Goal: Transaction & Acquisition: Purchase product/service

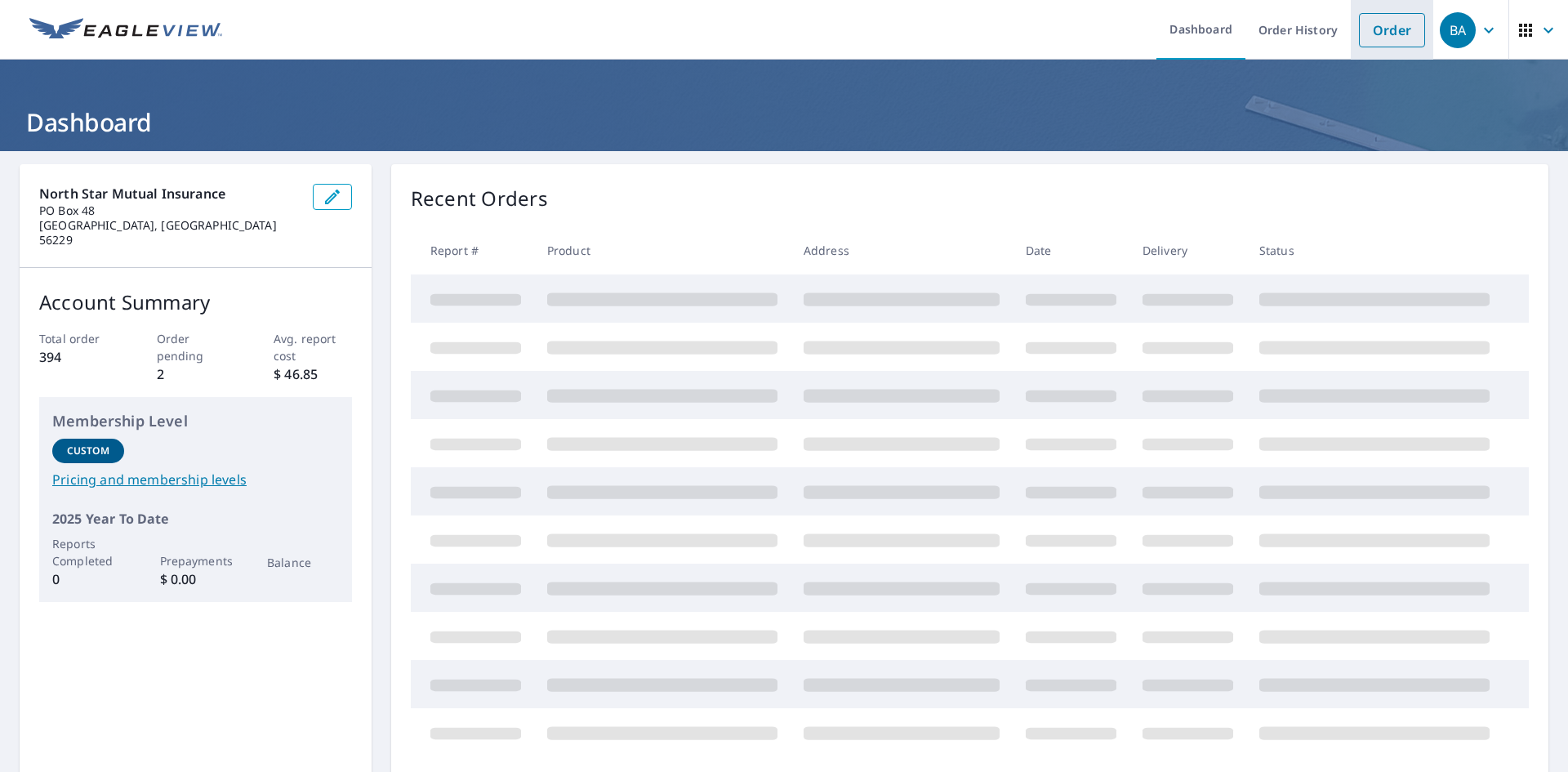
click at [1382, 40] on link "Order" at bounding box center [1392, 30] width 66 height 35
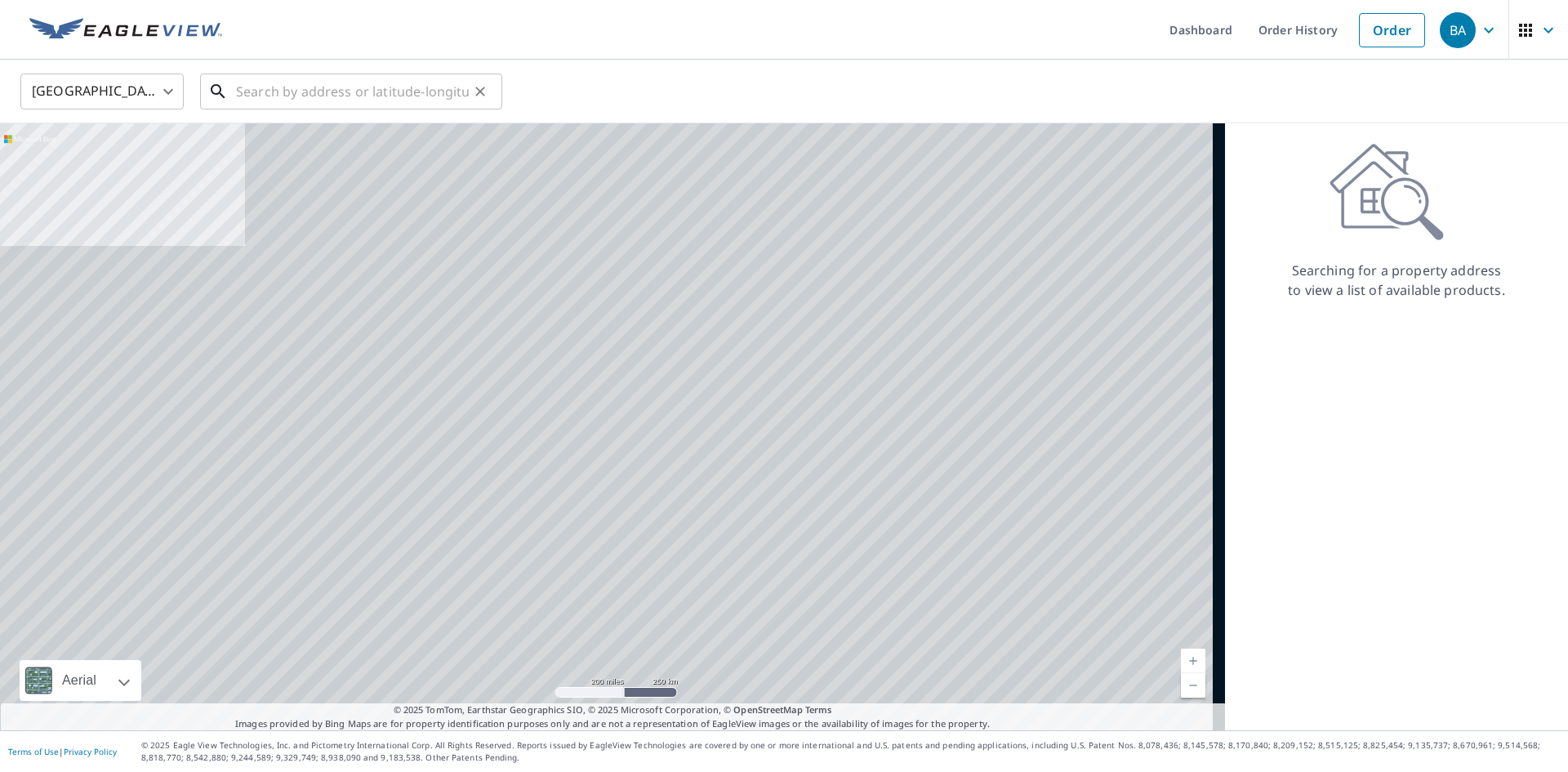
click at [278, 92] on input "text" at bounding box center [352, 92] width 233 height 45
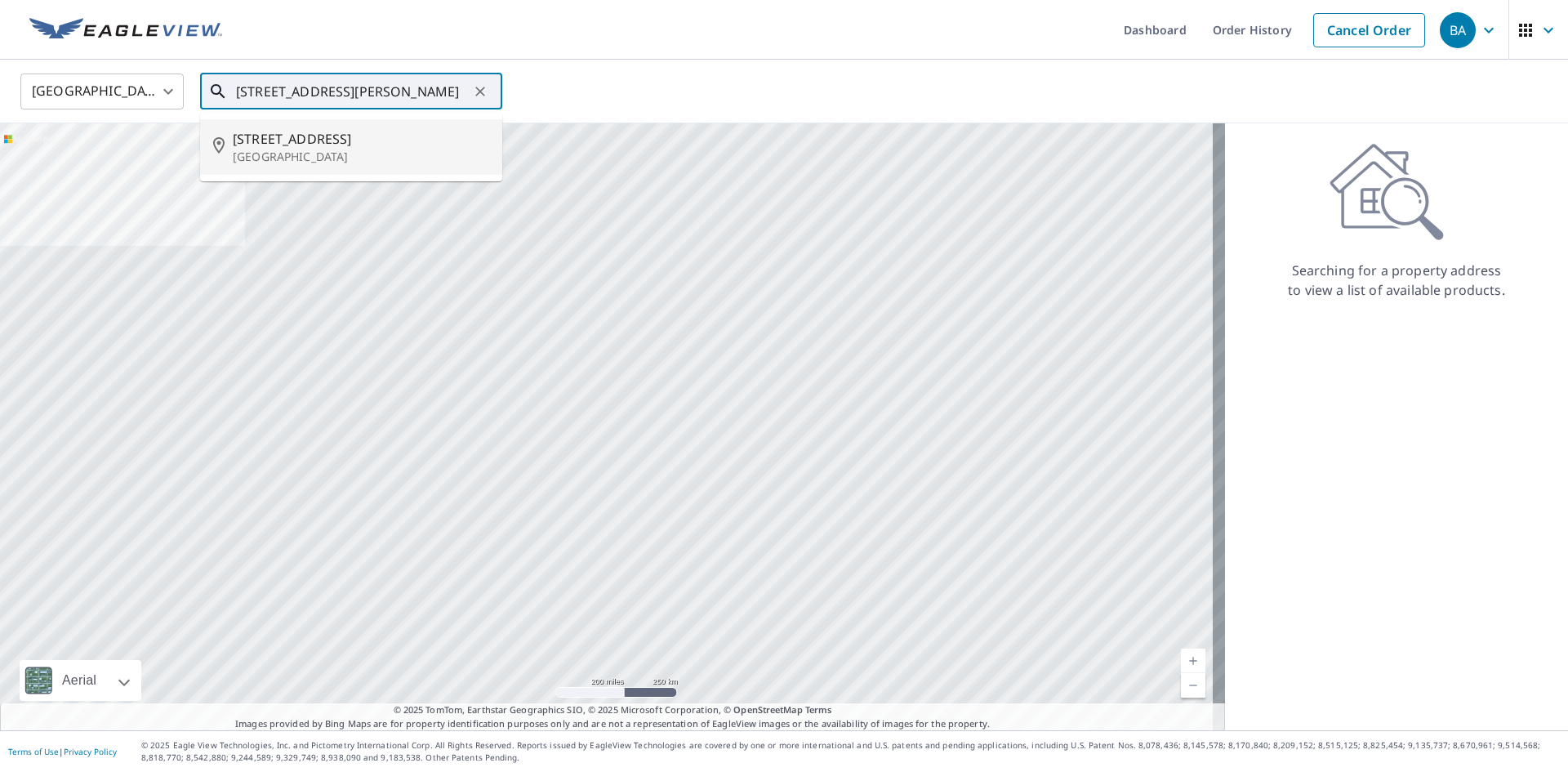
click at [284, 154] on p "[GEOGRAPHIC_DATA]" at bounding box center [361, 157] width 256 height 17
type input "[STREET_ADDRESS]"
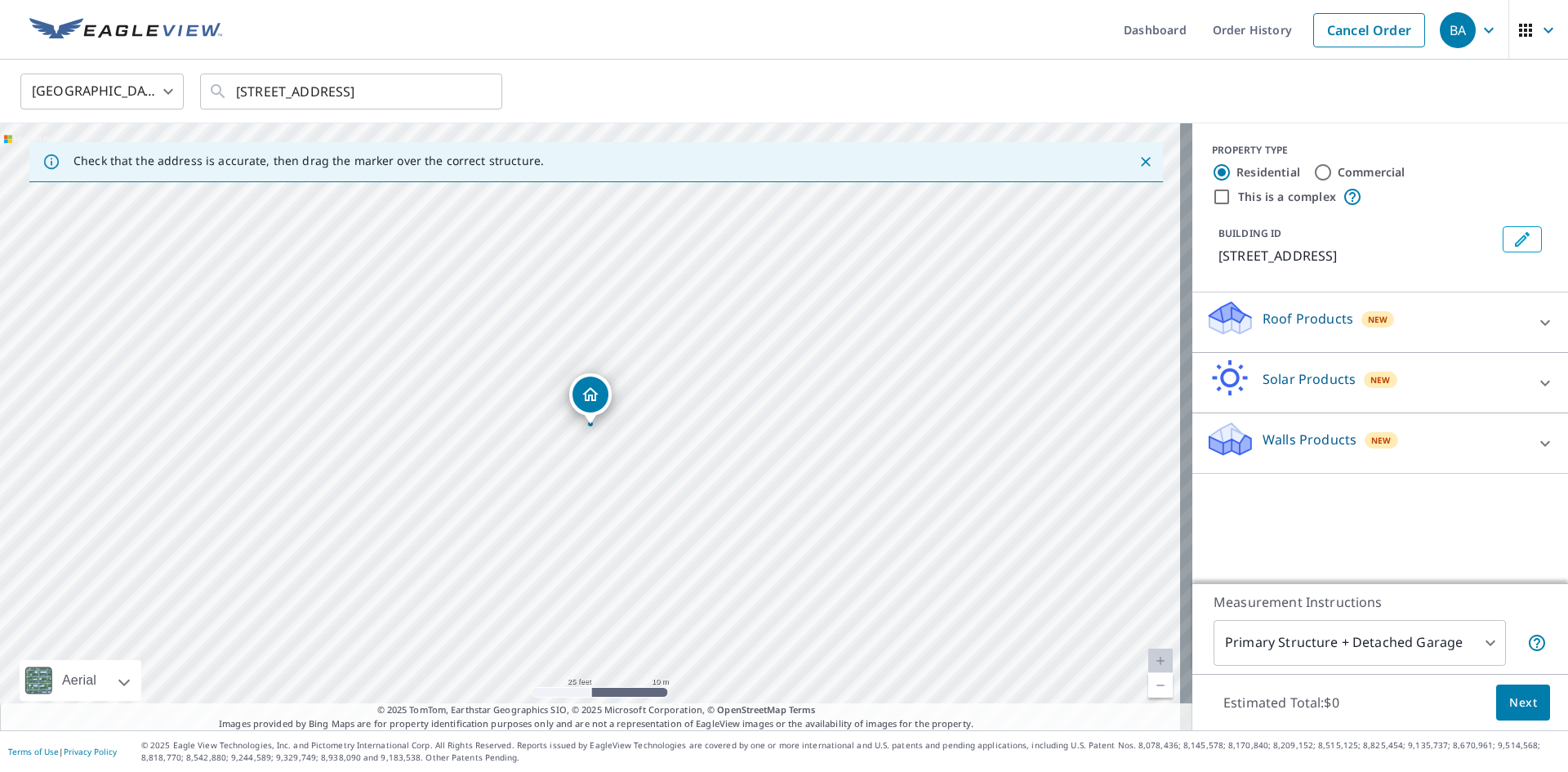
click at [1310, 329] on div "Roof Products New" at bounding box center [1365, 321] width 320 height 46
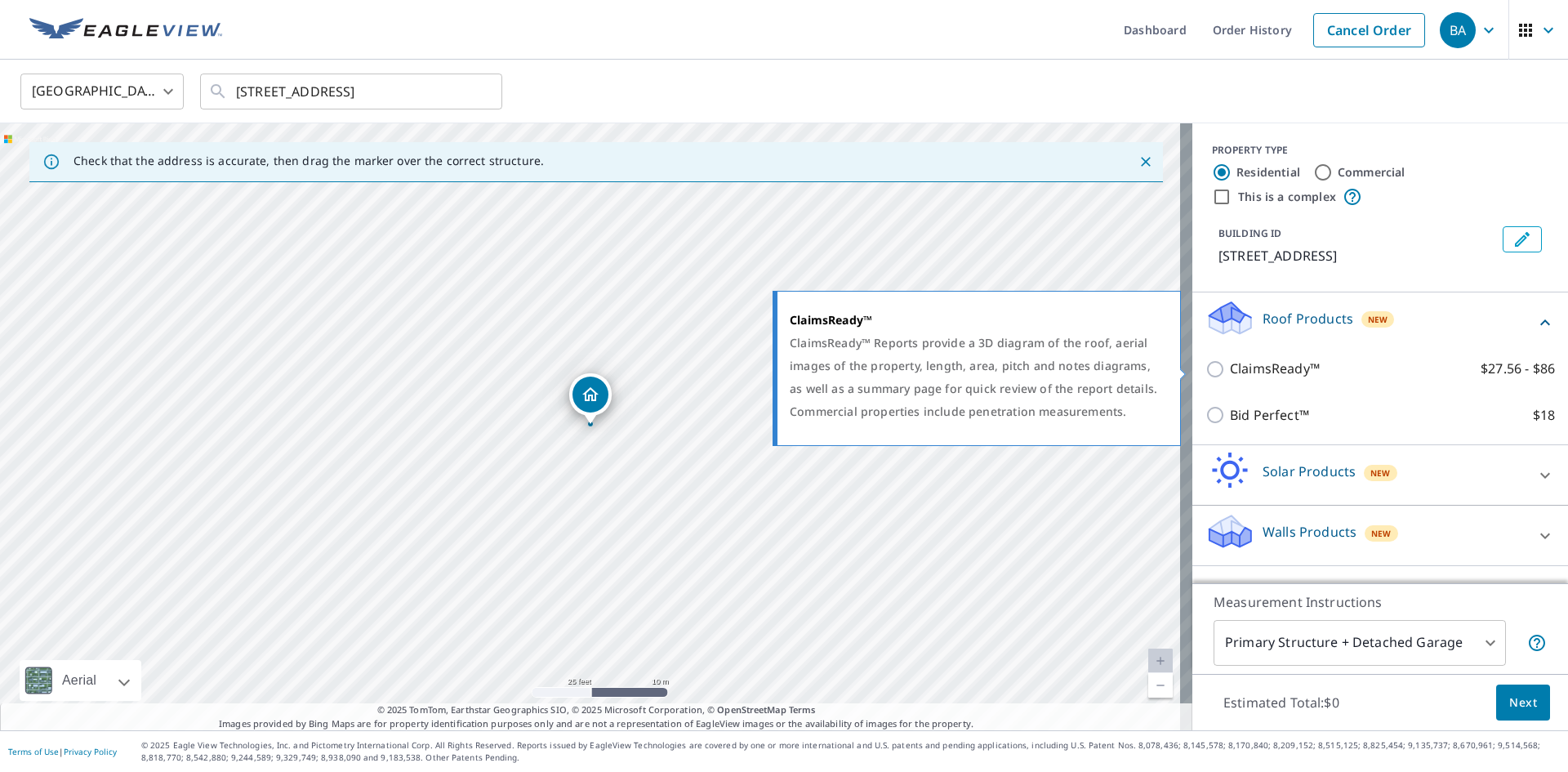
click at [1207, 370] on input "ClaimsReady™ $27.56 - $86" at bounding box center [1217, 370] width 25 height 20
checkbox input "true"
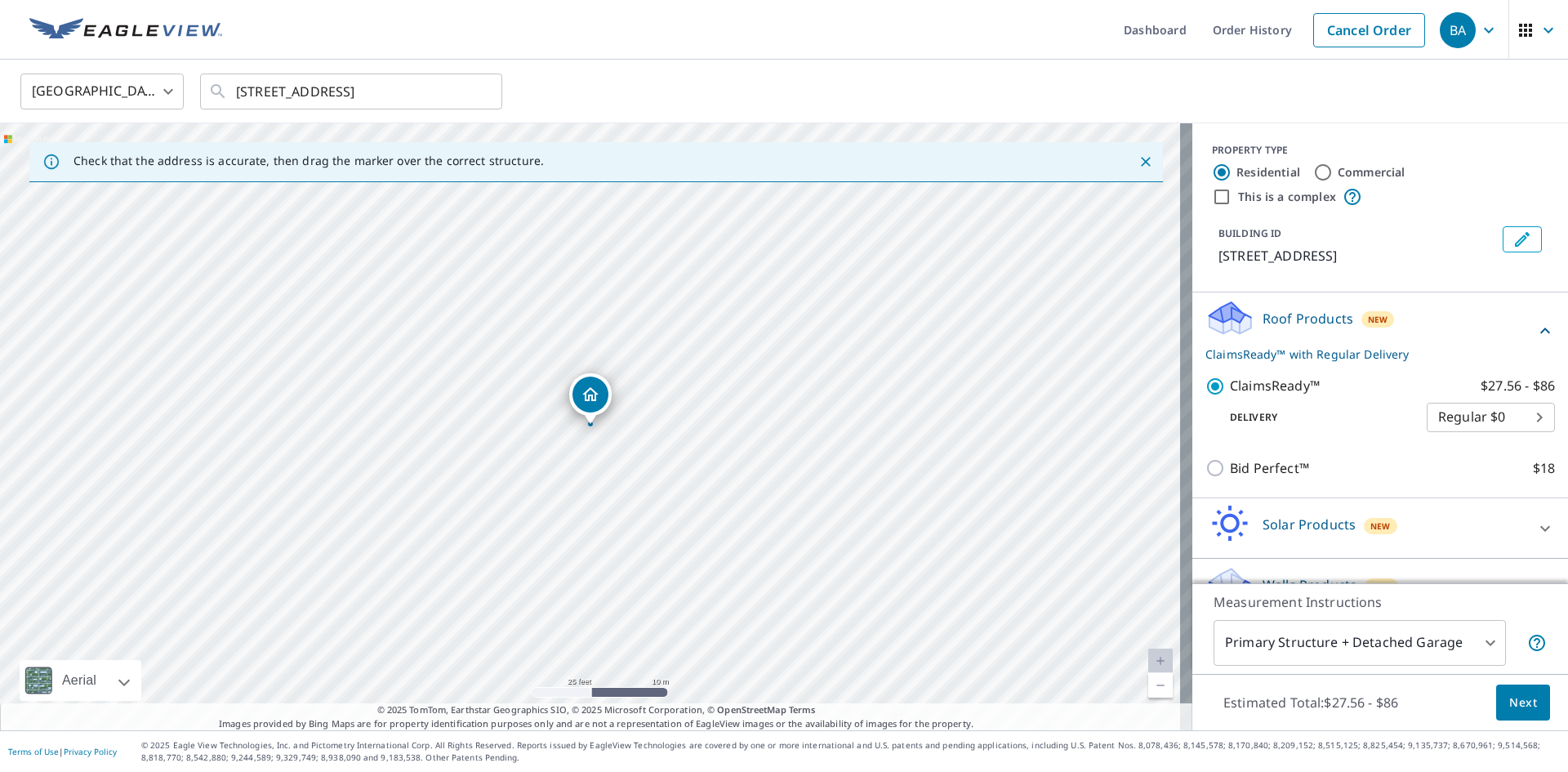
click at [1310, 636] on body "BA BA Dashboard Order History Cancel Order BA [GEOGRAPHIC_DATA] [GEOGRAPHIC_DAT…" at bounding box center [784, 386] width 1568 height 772
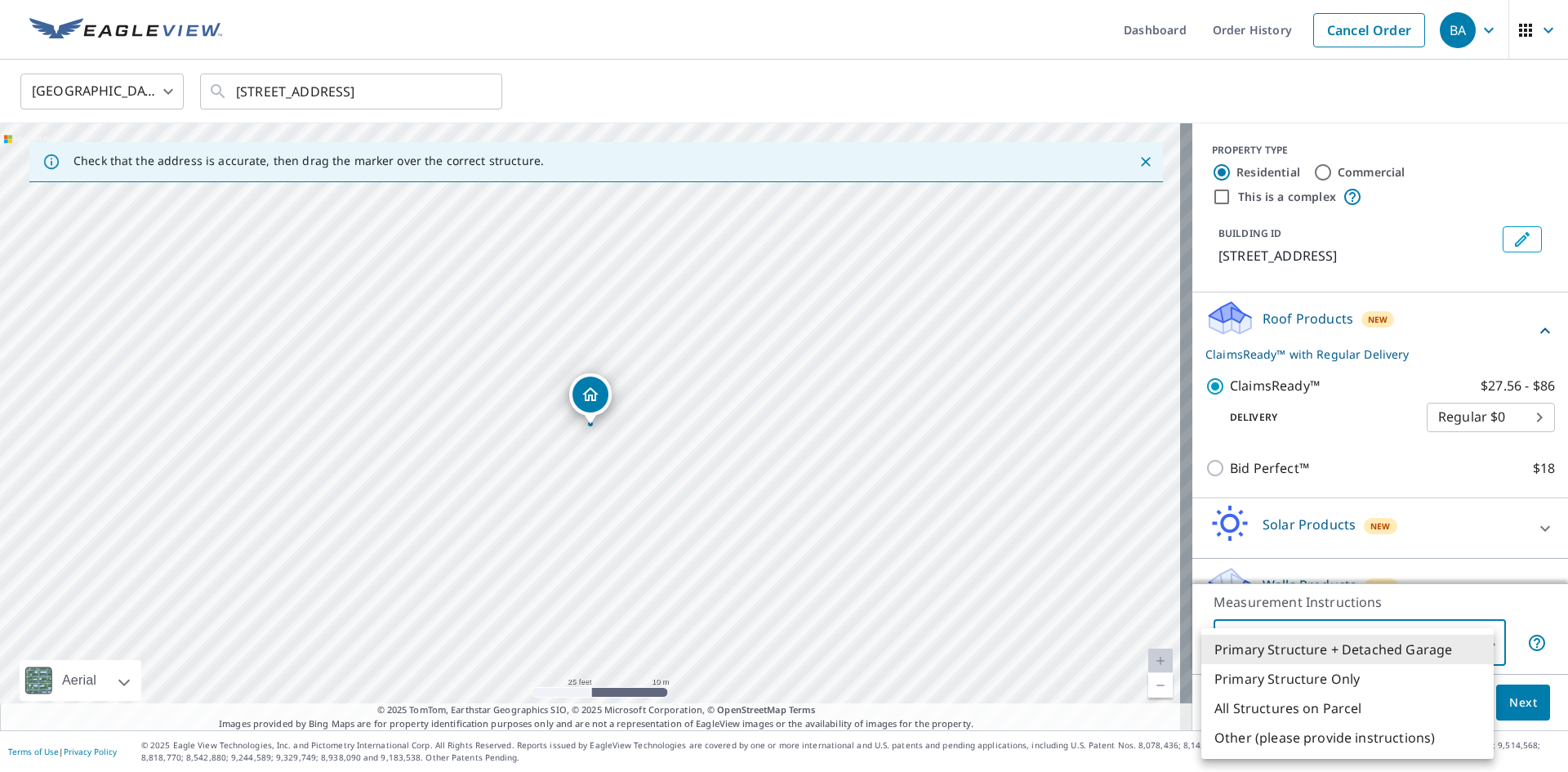
click at [1282, 672] on li "Primary Structure Only" at bounding box center [1347, 679] width 293 height 30
type input "2"
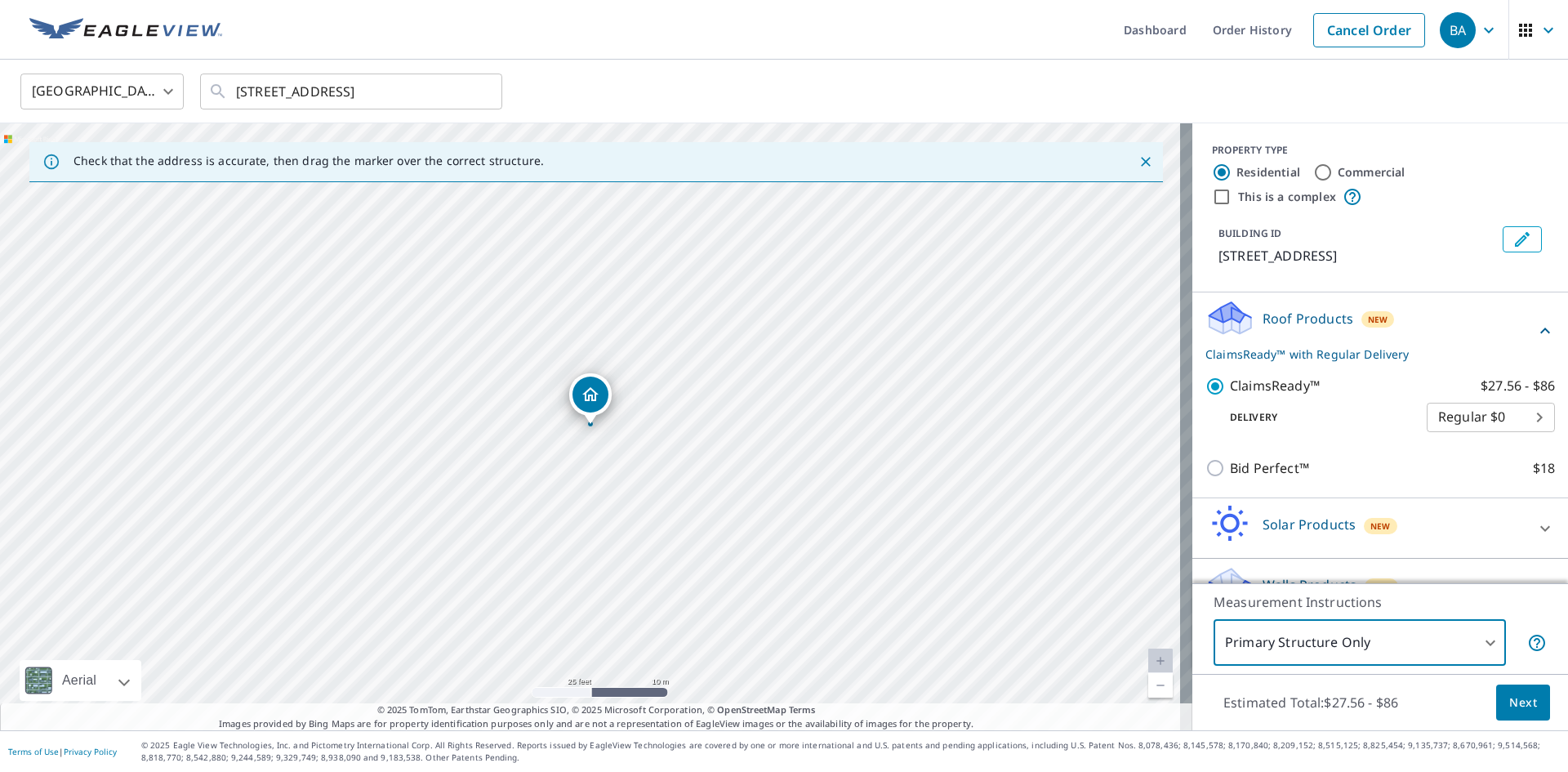
click at [1509, 693] on span "Next" at bounding box center [1523, 703] width 28 height 21
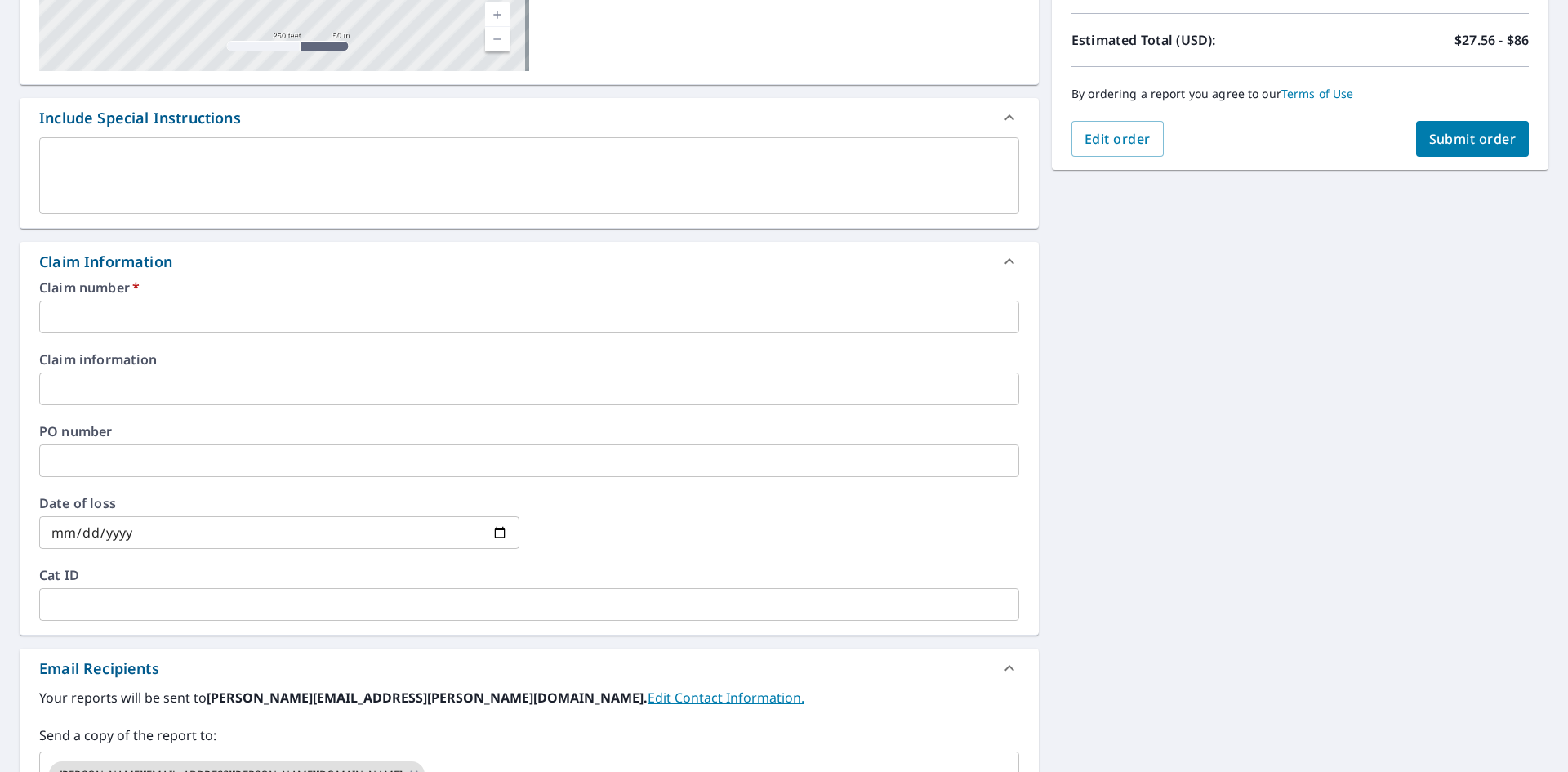
scroll to position [408, 0]
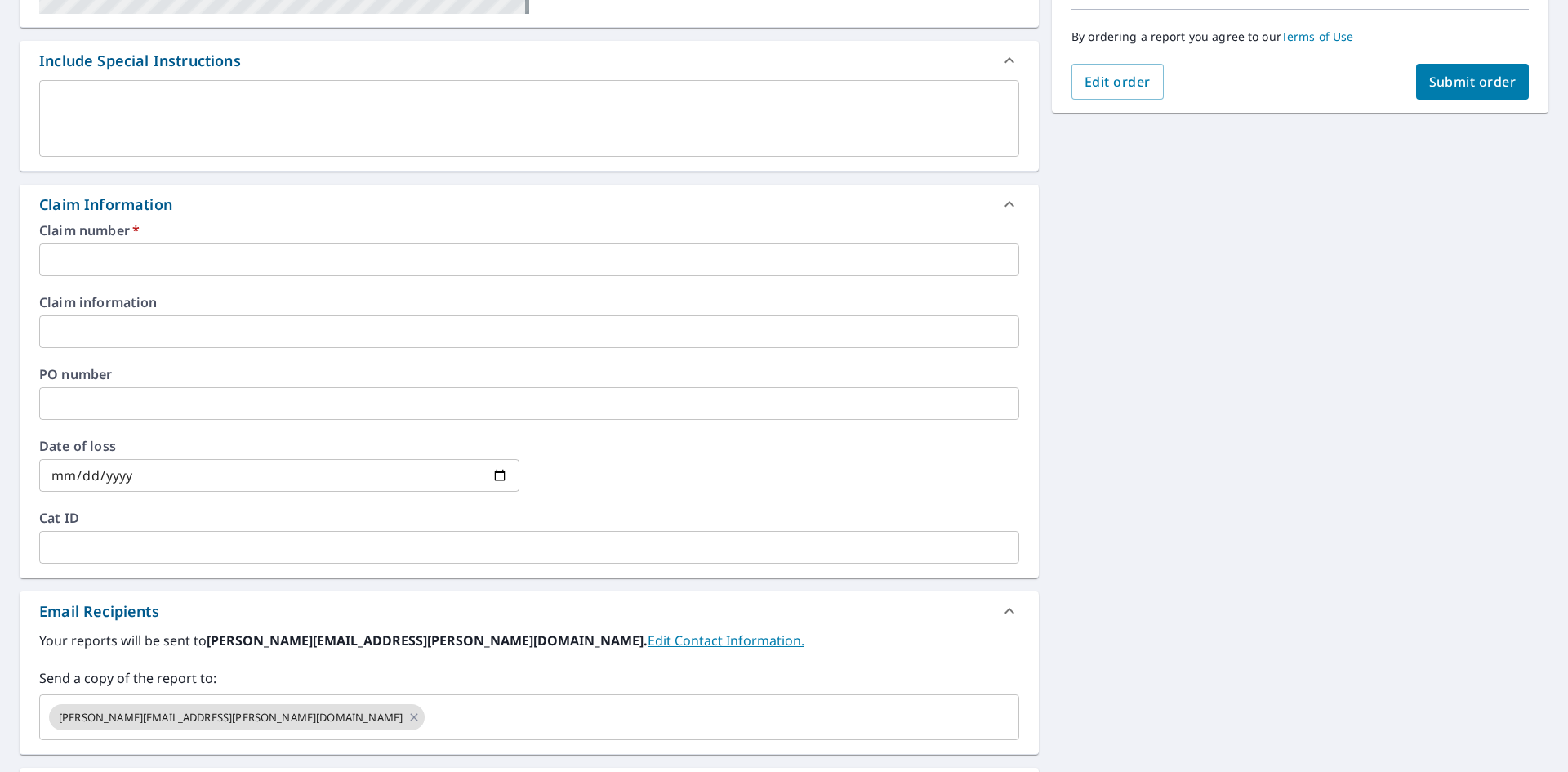
click at [103, 258] on input "text" at bounding box center [529, 259] width 980 height 33
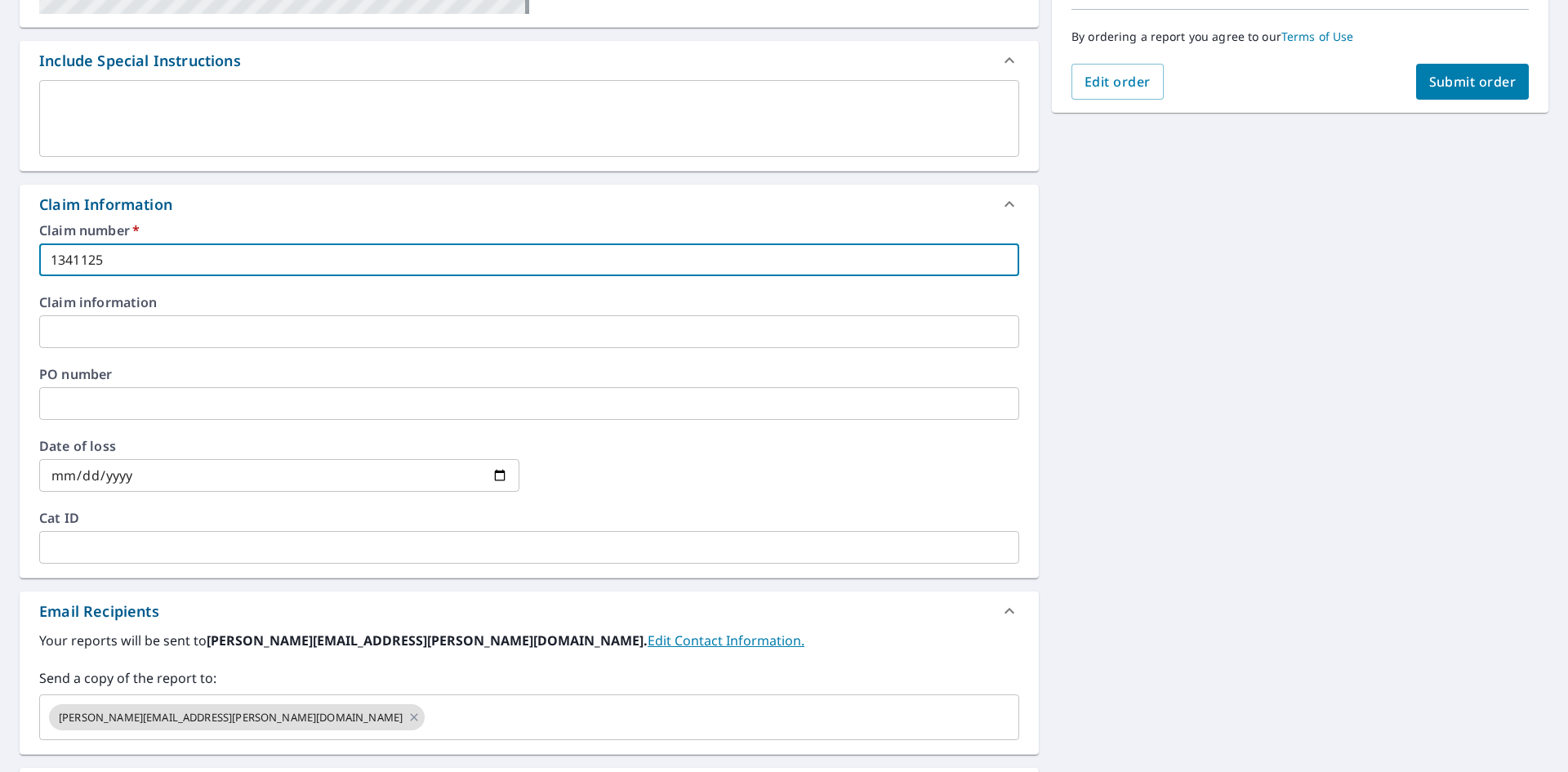
type input "1341125"
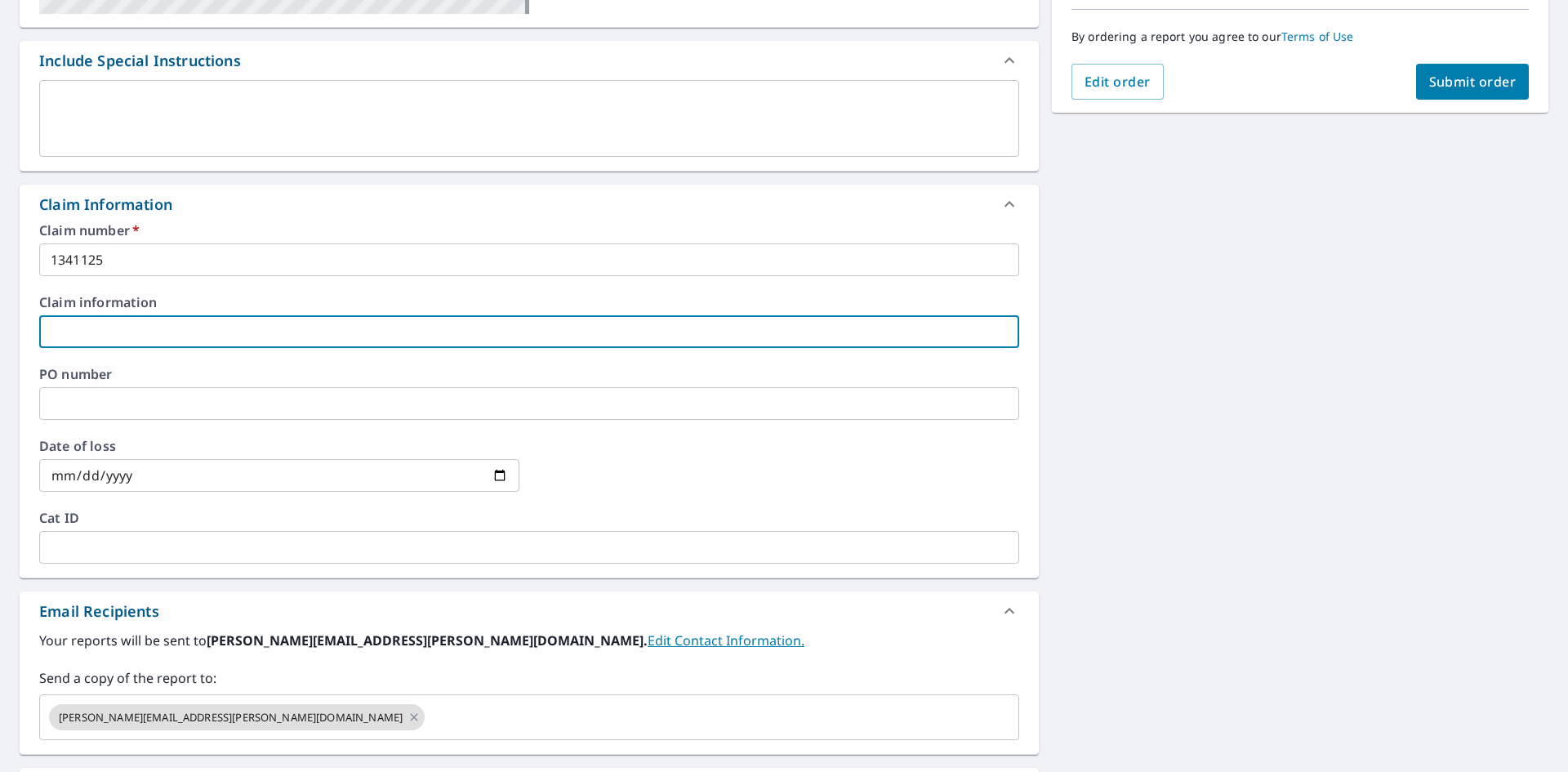
click at [88, 327] on input "text" at bounding box center [529, 331] width 980 height 33
type input "hail damage to the roof"
click at [147, 476] on input "date" at bounding box center [279, 475] width 480 height 33
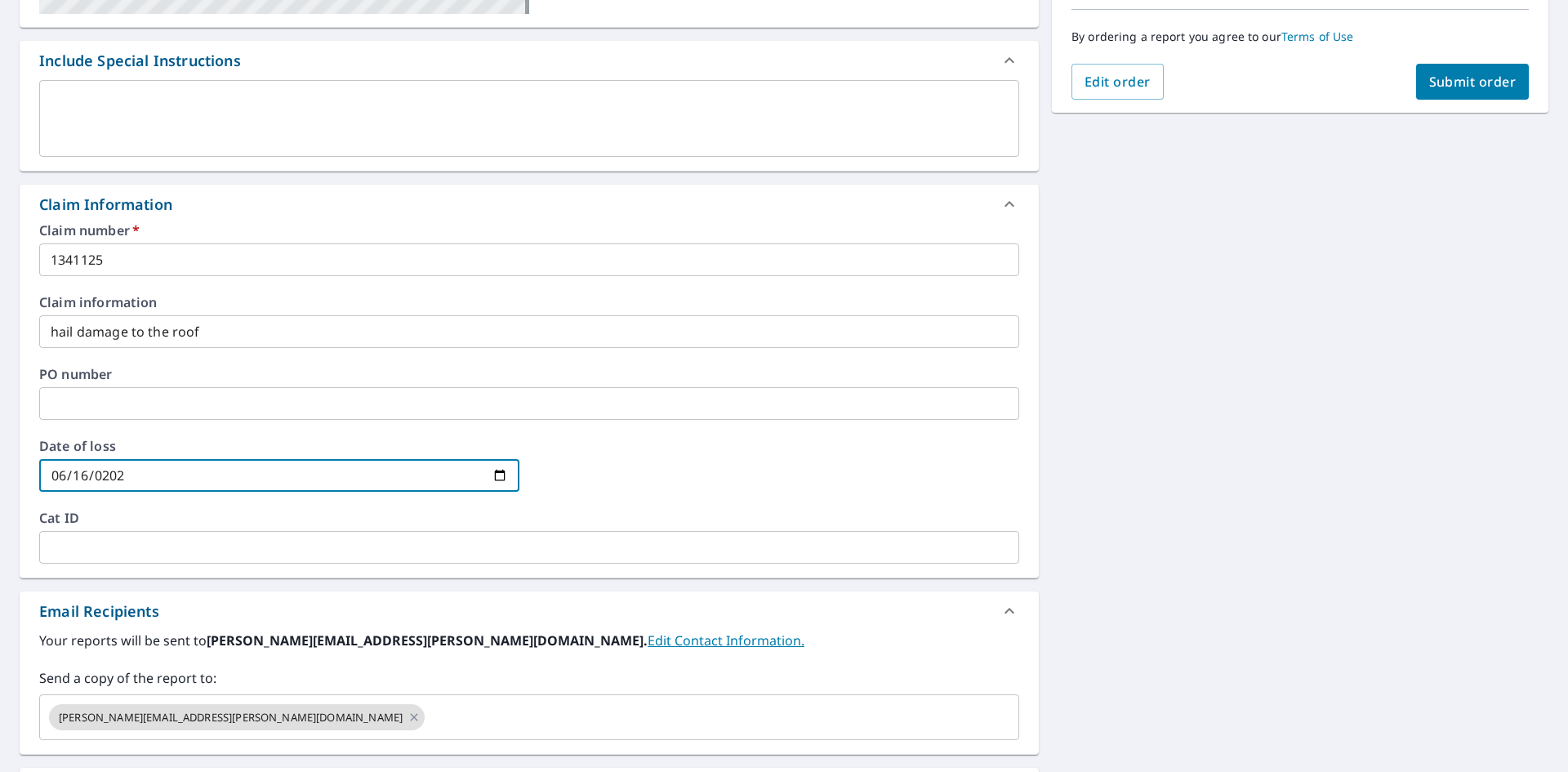
type input "[DATE]"
click at [1458, 77] on span "Submit order" at bounding box center [1472, 82] width 88 height 18
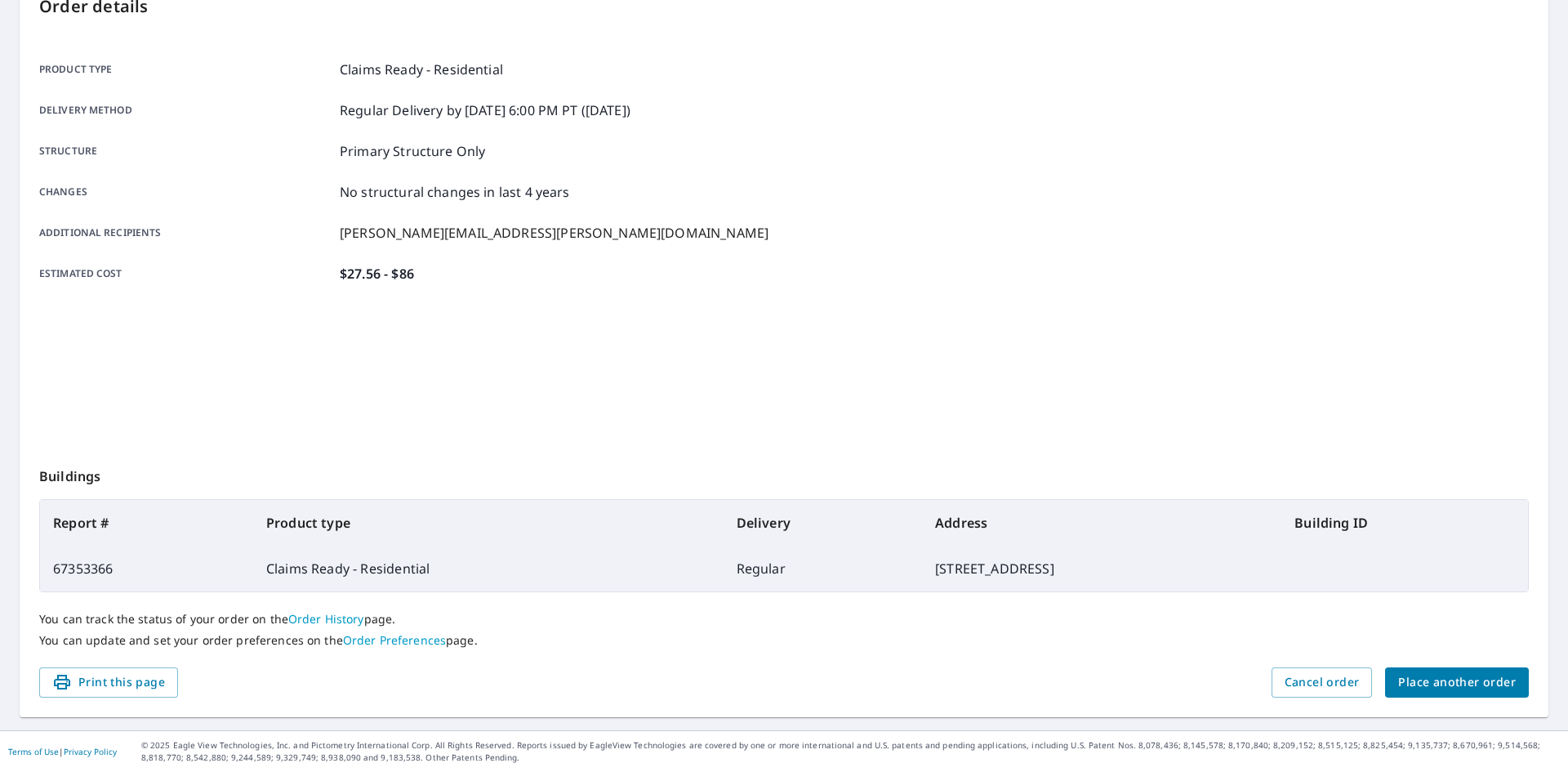
scroll to position [189, 0]
